Goal: Transaction & Acquisition: Purchase product/service

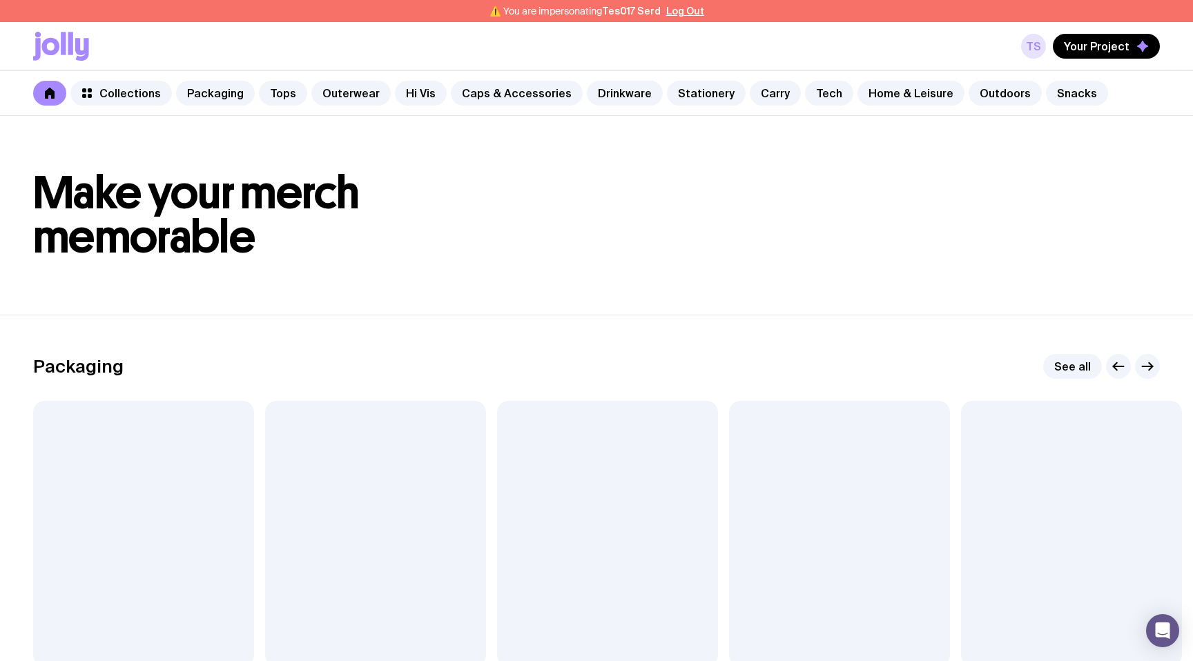
click at [1029, 39] on link "TS" at bounding box center [1033, 46] width 25 height 25
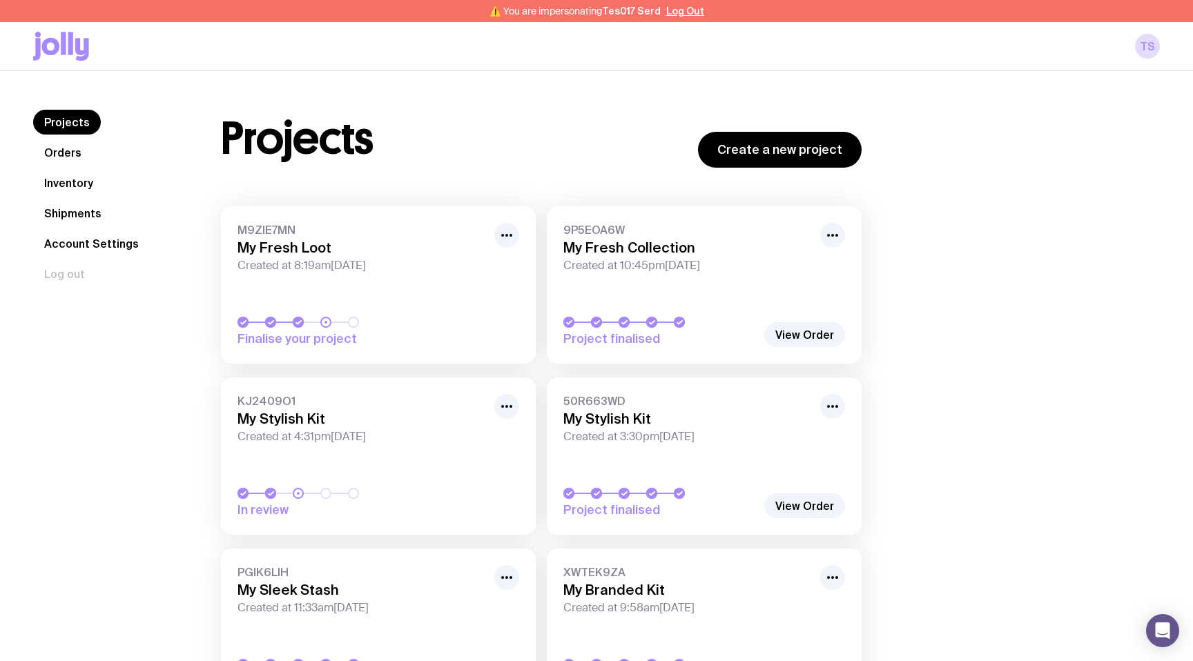
click at [370, 284] on link "M9ZIE7MN My Fresh Loot Created at 8:19am, Wed 27th Aug 2025 Finalise your proje…" at bounding box center [378, 284] width 315 height 157
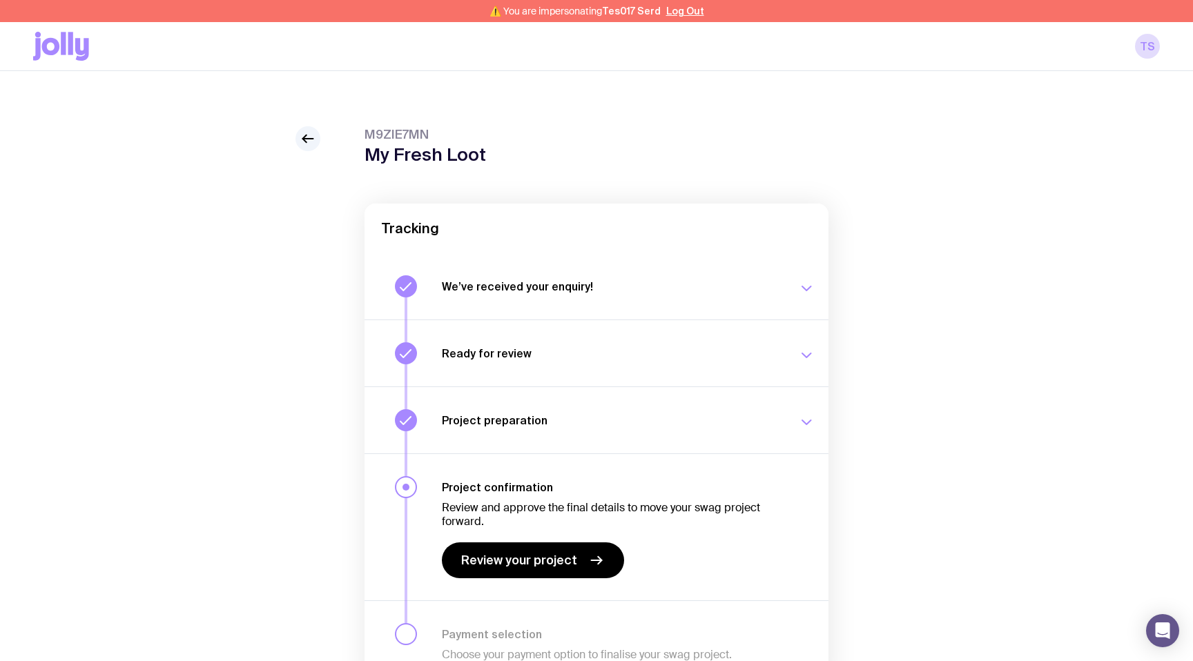
scroll to position [78, 0]
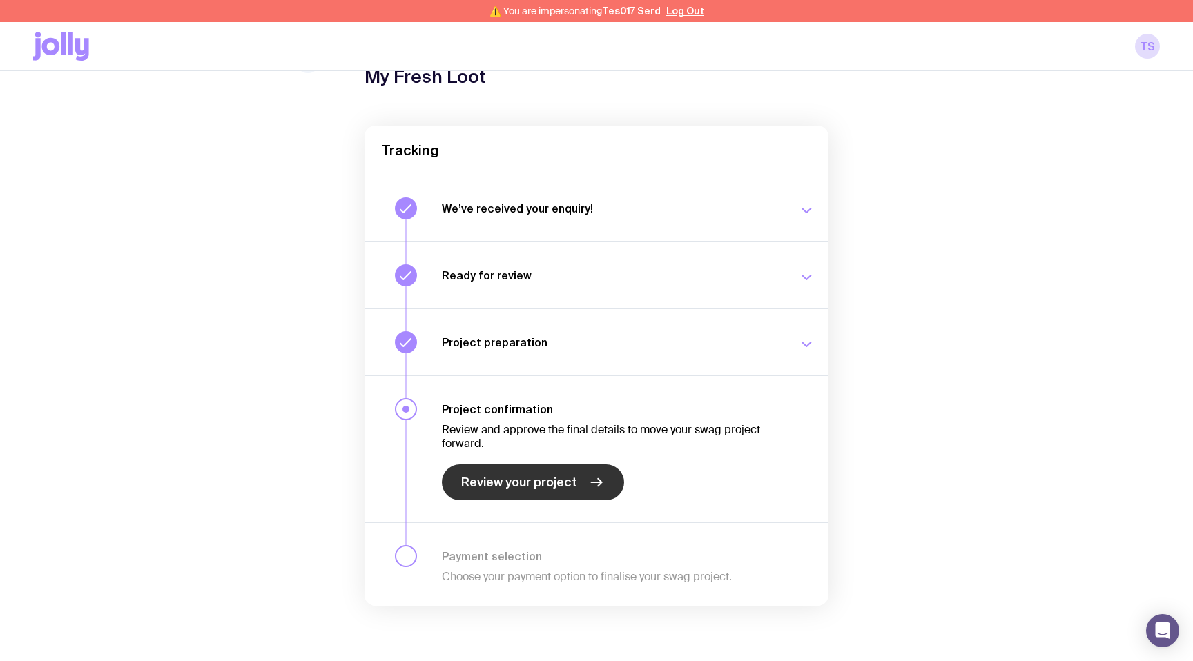
click at [516, 481] on span "Review your project" at bounding box center [519, 482] width 116 height 17
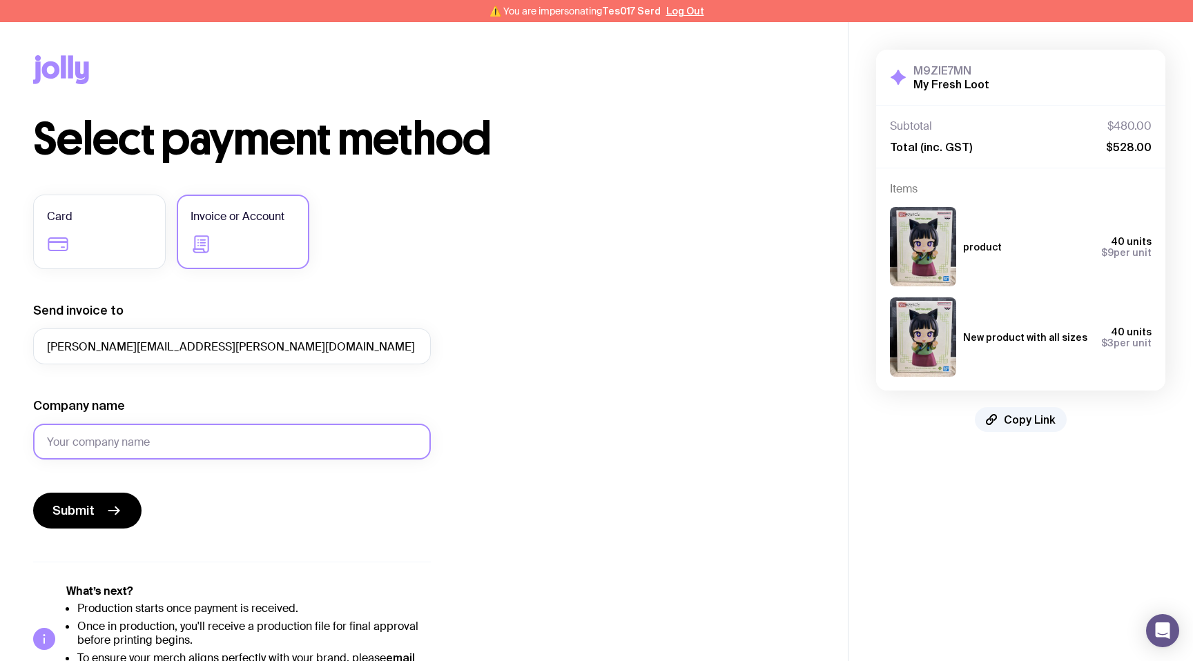
click at [132, 433] on input "Company name" at bounding box center [232, 442] width 398 height 36
type input "TEST"
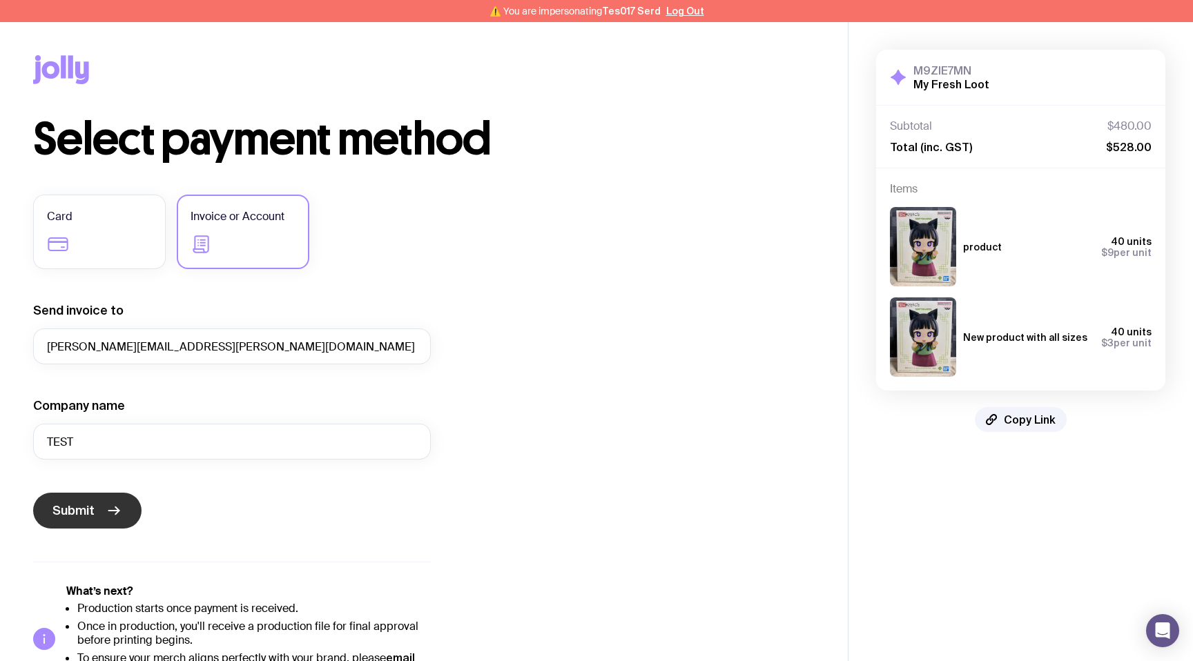
click at [110, 510] on icon "submit" at bounding box center [114, 511] width 17 height 17
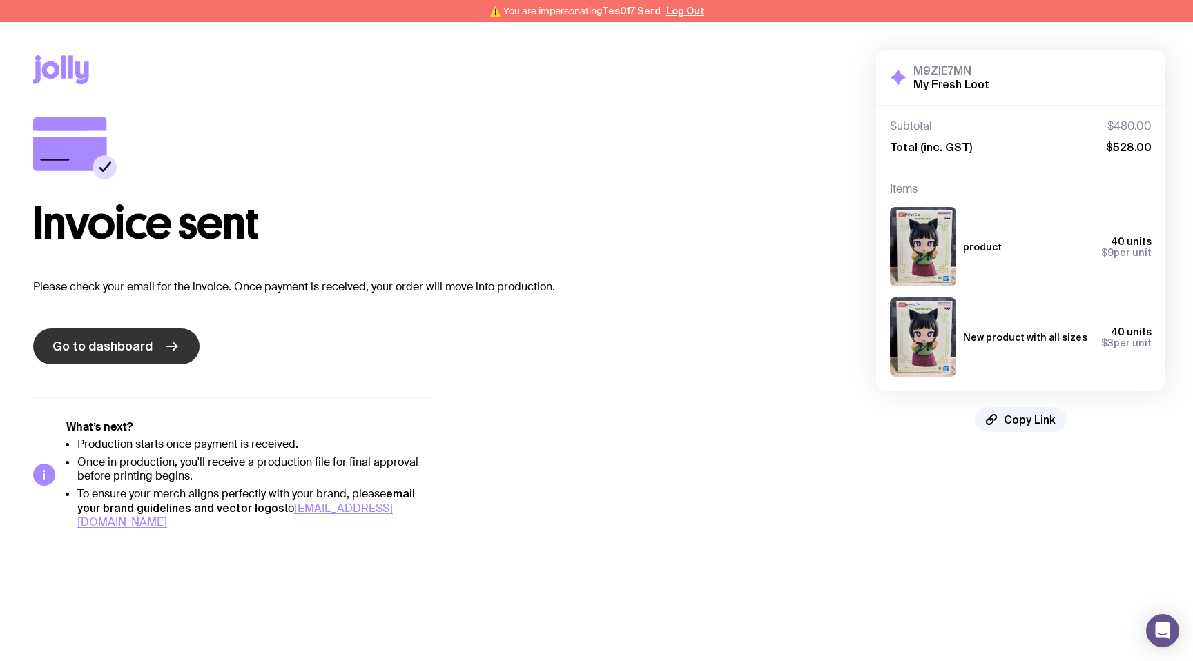
click at [184, 349] on link "Go to dashboard" at bounding box center [116, 347] width 166 height 36
